Goal: Information Seeking & Learning: Learn about a topic

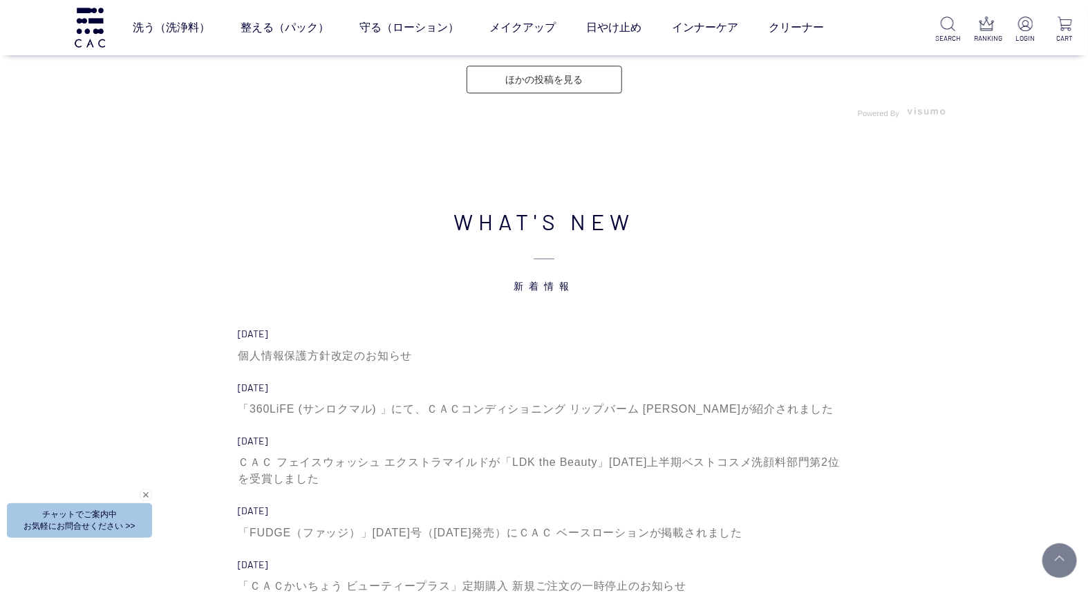
scroll to position [4531, 0]
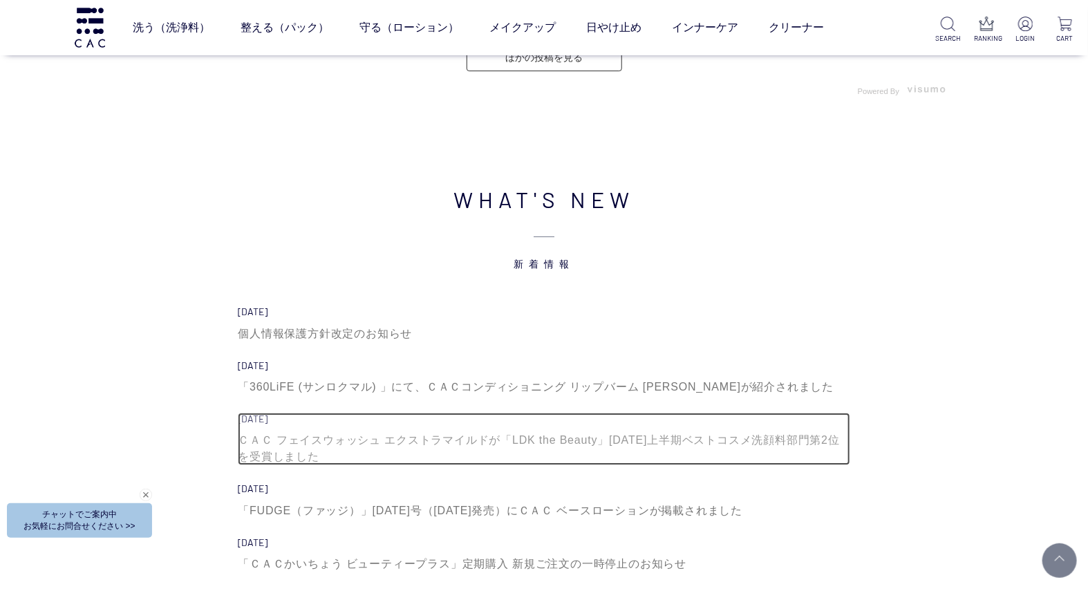
click at [379, 439] on div "ＣＡＣ フェイスウォッシュ エクストラマイルドが「LDK the Beauty」2025年上半期ベストコスメ洗顔料部門第2位を受賞しました" at bounding box center [544, 448] width 612 height 33
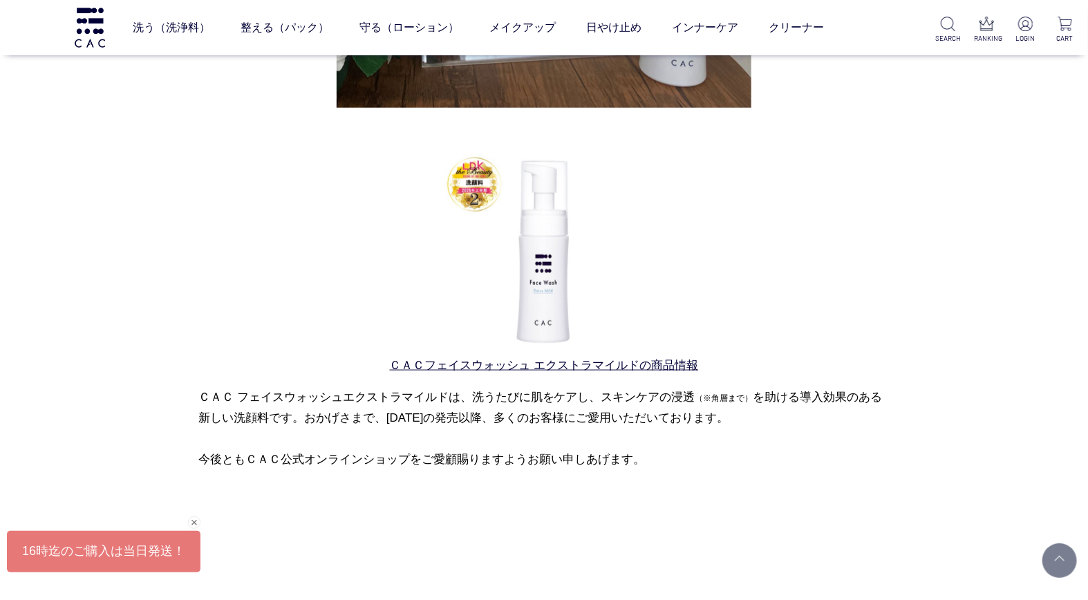
scroll to position [614, 0]
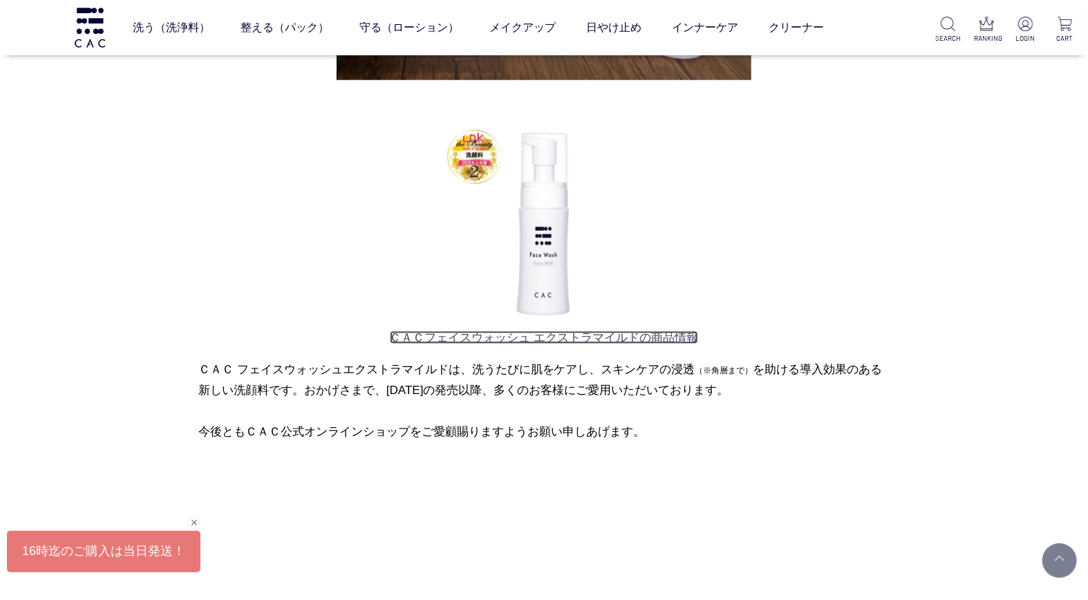
click at [530, 335] on link "ＣＡＣフェイスウォッシュ エクストラマイルドの商品情報" at bounding box center [544, 337] width 309 height 13
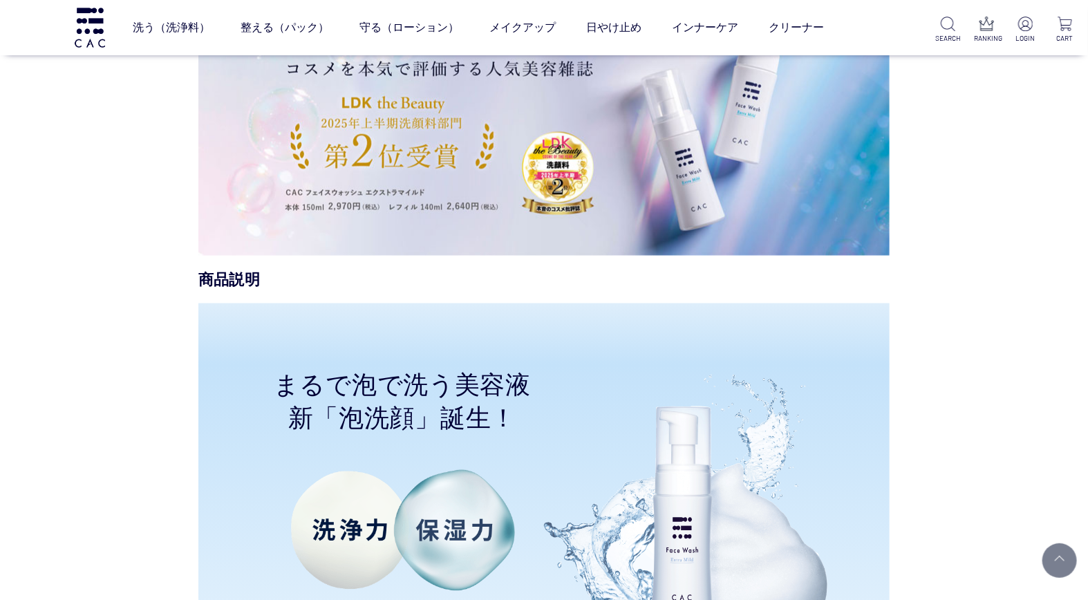
scroll to position [921, 0]
